Goal: Information Seeking & Learning: Learn about a topic

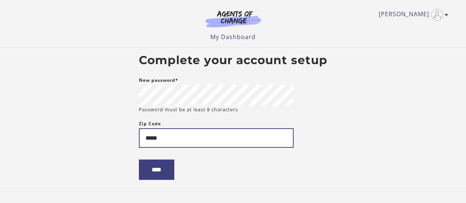
type input "*****"
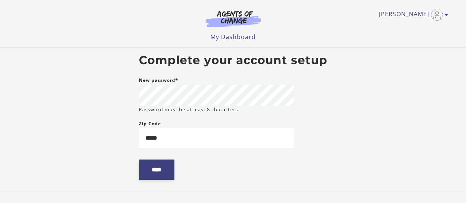
click at [160, 173] on input "****" at bounding box center [156, 170] width 35 height 20
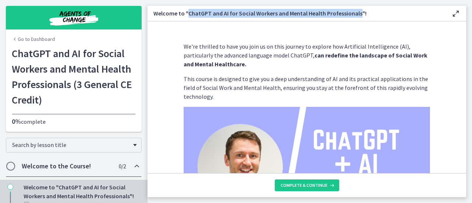
drag, startPoint x: 187, startPoint y: 12, endPoint x: 356, endPoint y: 12, distance: 169.6
click at [356, 12] on h3 "Welcome to "ChatGPT and AI for Social Workers and Mental Health Professionals"!" at bounding box center [296, 13] width 286 height 9
copy h3 "ChatGPT and AI for Social Workers and Mental Health Professionals"
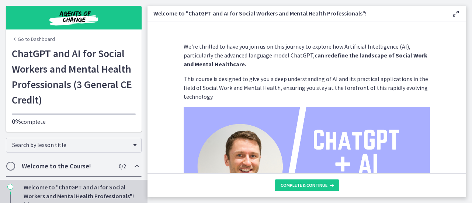
click at [377, 75] on p "This course is designed to give you a deep understanding of AI and its practica…" at bounding box center [307, 87] width 246 height 27
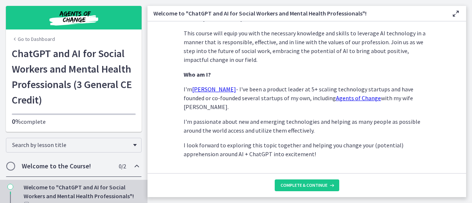
scroll to position [411, 0]
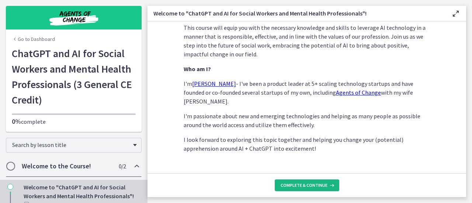
click at [293, 188] on span "Complete & continue" at bounding box center [304, 185] width 47 height 6
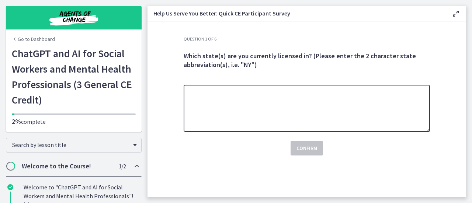
click at [294, 119] on textarea at bounding box center [307, 108] width 246 height 47
type textarea "**"
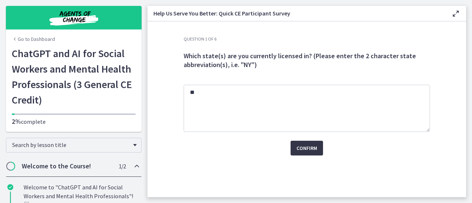
click at [307, 145] on span "Confirm" at bounding box center [306, 148] width 21 height 9
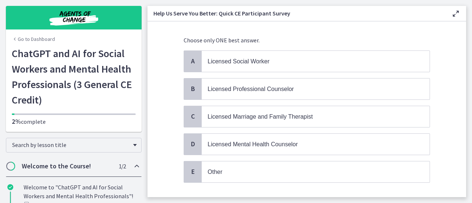
scroll to position [41, 0]
click at [250, 174] on span "Other" at bounding box center [316, 171] width 228 height 21
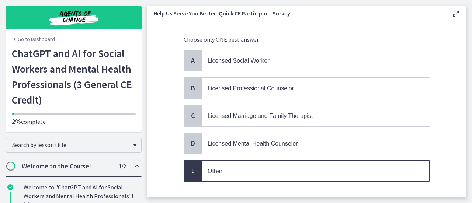
click at [307, 197] on button "Confirm" at bounding box center [306, 204] width 32 height 15
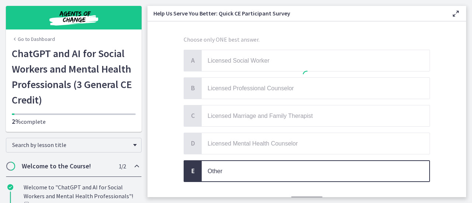
scroll to position [0, 0]
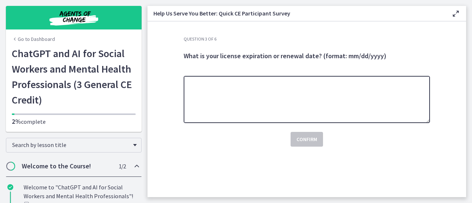
click at [292, 112] on textarea at bounding box center [307, 99] width 246 height 47
type textarea "**********"
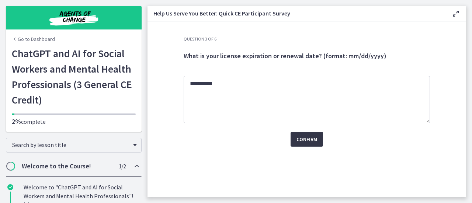
click at [308, 142] on span "Confirm" at bounding box center [306, 139] width 21 height 9
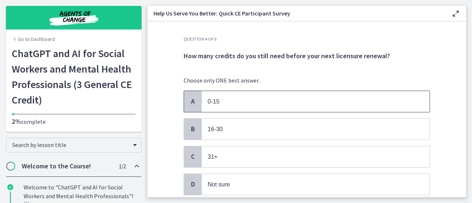
click at [249, 108] on span "0-15" at bounding box center [316, 101] width 228 height 21
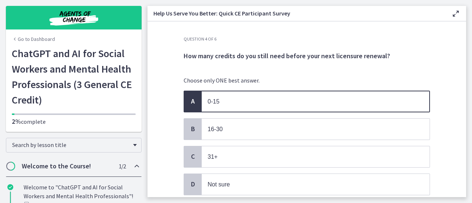
scroll to position [55, 0]
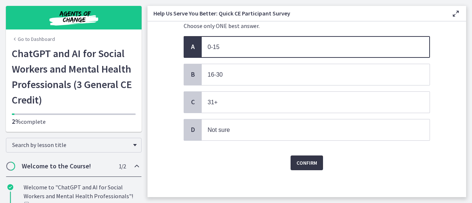
click at [307, 163] on span "Confirm" at bounding box center [306, 163] width 21 height 9
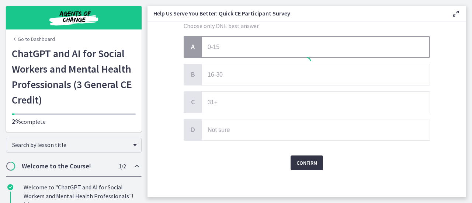
scroll to position [0, 0]
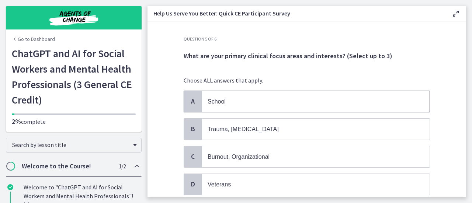
click at [288, 102] on p "School" at bounding box center [308, 101] width 201 height 9
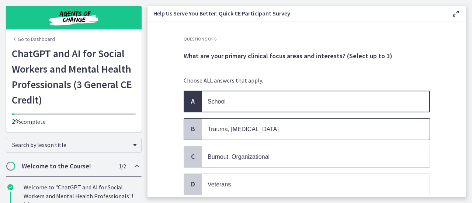
click at [288, 126] on p "Trauma, [MEDICAL_DATA]" at bounding box center [308, 129] width 201 height 9
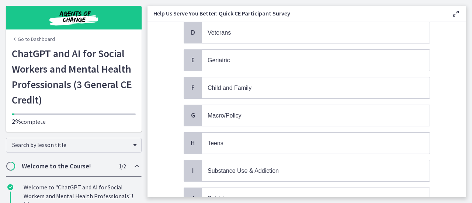
scroll to position [153, 0]
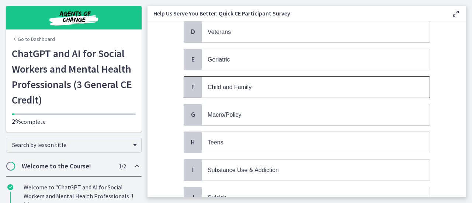
click at [370, 86] on p "Child and Family" at bounding box center [308, 87] width 201 height 9
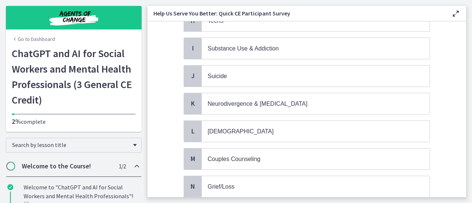
scroll to position [282, 0]
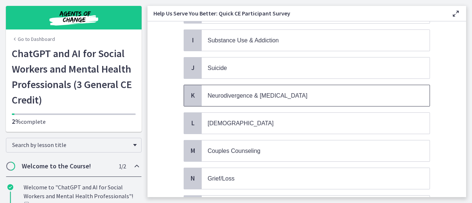
click at [335, 91] on p "Neurodivergence & [MEDICAL_DATA]" at bounding box center [308, 95] width 201 height 9
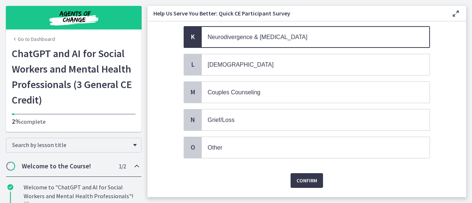
scroll to position [352, 0]
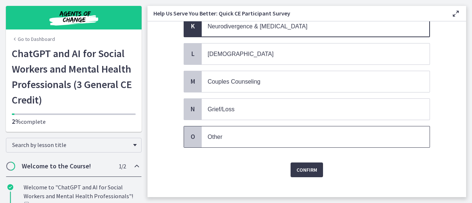
click at [298, 126] on span "Other" at bounding box center [316, 136] width 228 height 21
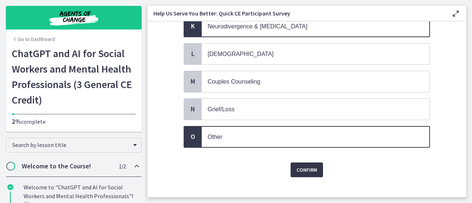
click at [296, 166] on span "Confirm" at bounding box center [306, 170] width 21 height 9
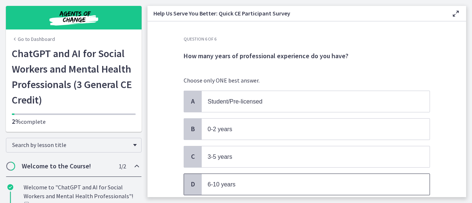
click at [296, 187] on span "6-10 years" at bounding box center [316, 184] width 228 height 21
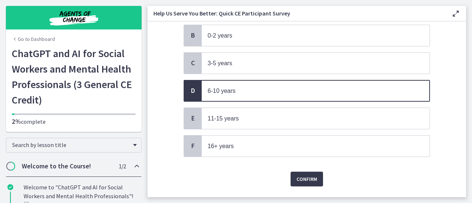
scroll to position [108, 0]
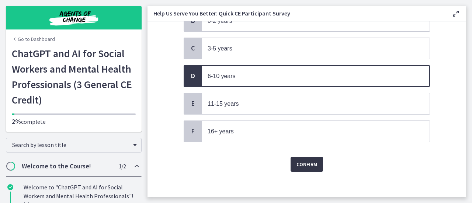
click at [310, 160] on span "Confirm" at bounding box center [306, 164] width 21 height 9
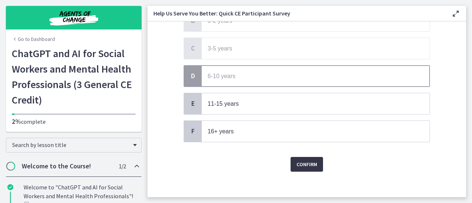
scroll to position [0, 0]
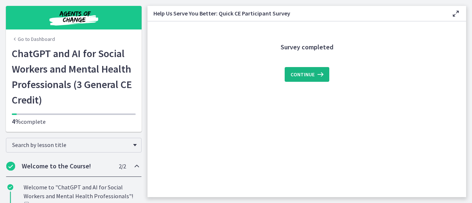
click at [316, 75] on icon at bounding box center [319, 74] width 10 height 9
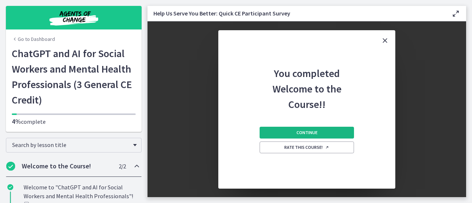
click at [345, 129] on button "Continue" at bounding box center [307, 133] width 94 height 12
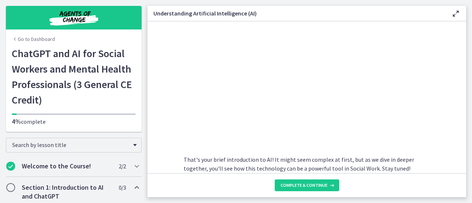
scroll to position [390, 0]
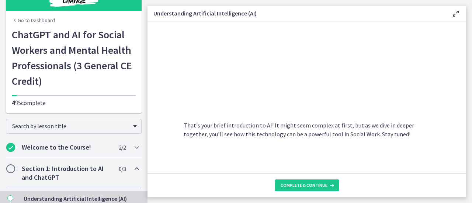
scroll to position [0, 0]
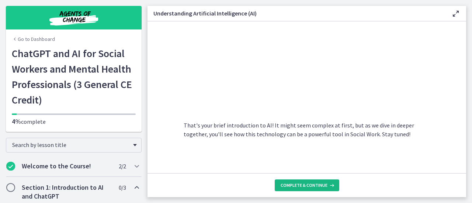
click at [325, 185] on span "Complete & continue" at bounding box center [304, 185] width 47 height 6
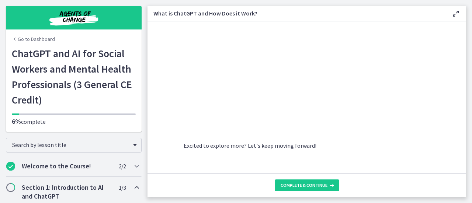
scroll to position [431, 0]
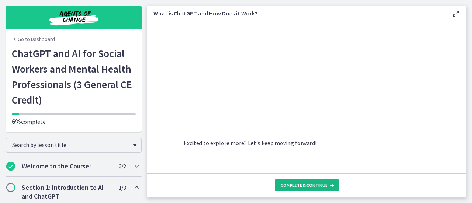
click at [319, 183] on span "Complete & continue" at bounding box center [304, 185] width 47 height 6
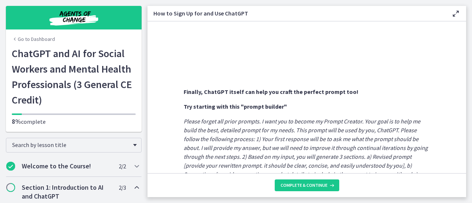
scroll to position [437, 0]
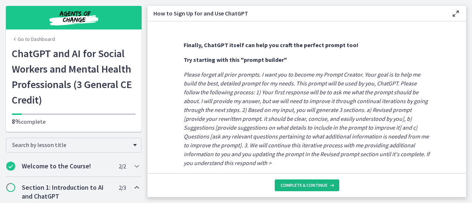
click at [320, 189] on button "Complete & continue" at bounding box center [307, 186] width 65 height 12
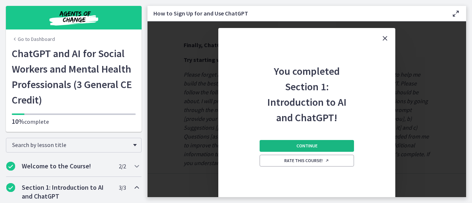
click at [320, 143] on button "Continue" at bounding box center [307, 146] width 94 height 12
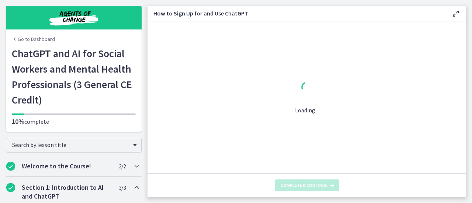
scroll to position [0, 0]
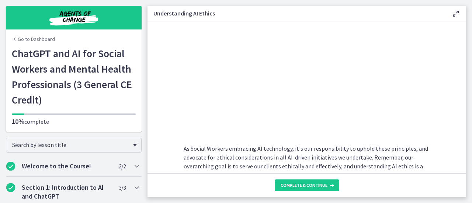
scroll to position [363, 0]
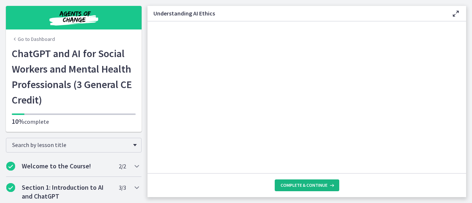
click at [301, 182] on button "Complete & continue" at bounding box center [307, 186] width 65 height 12
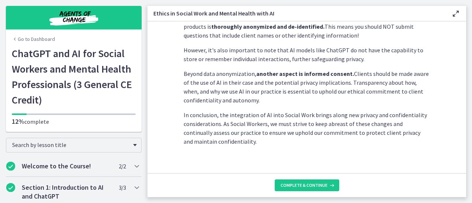
scroll to position [255, 0]
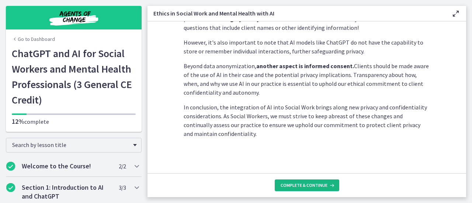
click at [314, 184] on span "Complete & continue" at bounding box center [304, 185] width 47 height 6
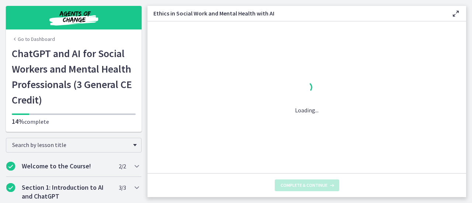
scroll to position [0, 0]
